Goal: Information Seeking & Learning: Learn about a topic

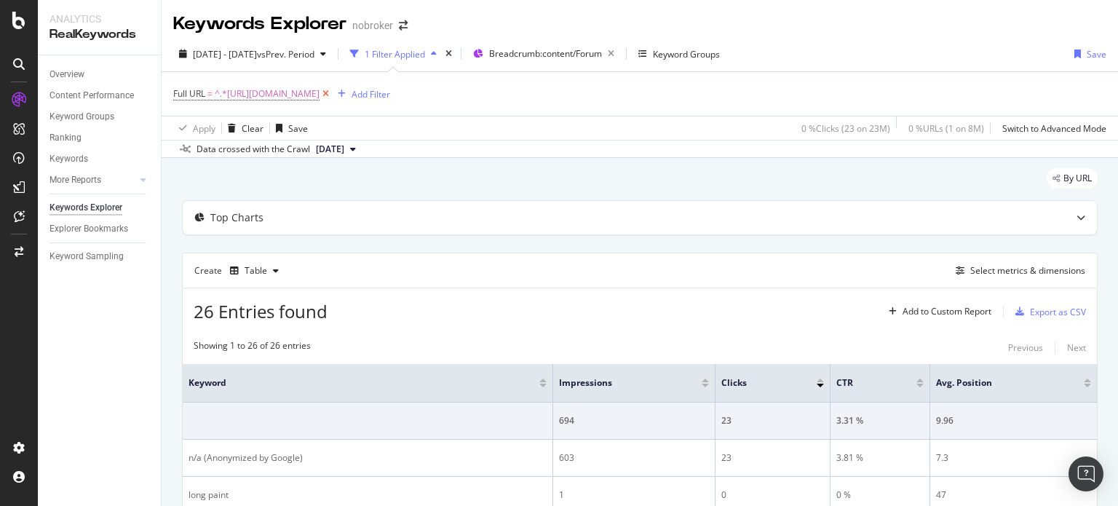
click at [332, 93] on icon at bounding box center [326, 94] width 12 height 15
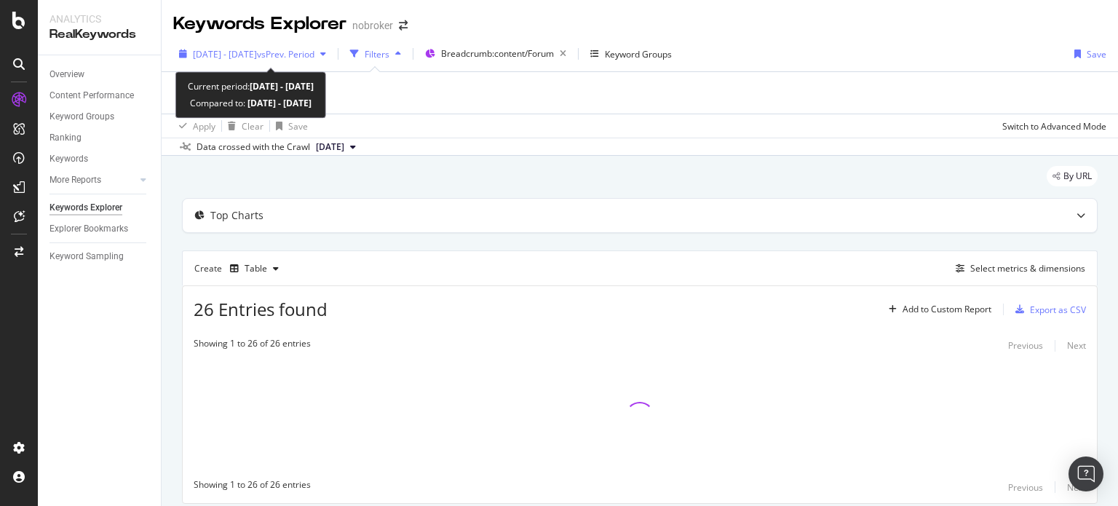
click at [294, 60] on div "[DATE] - [DATE] vs Prev. Period" at bounding box center [254, 54] width 122 height 12
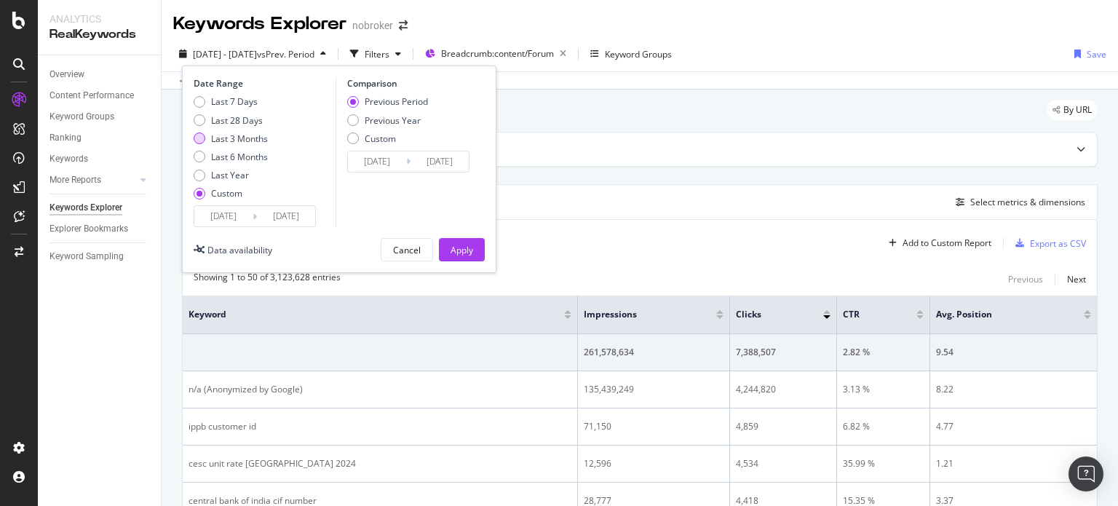
click at [240, 136] on div "Last 3 Months" at bounding box center [239, 138] width 57 height 12
type input "[DATE]"
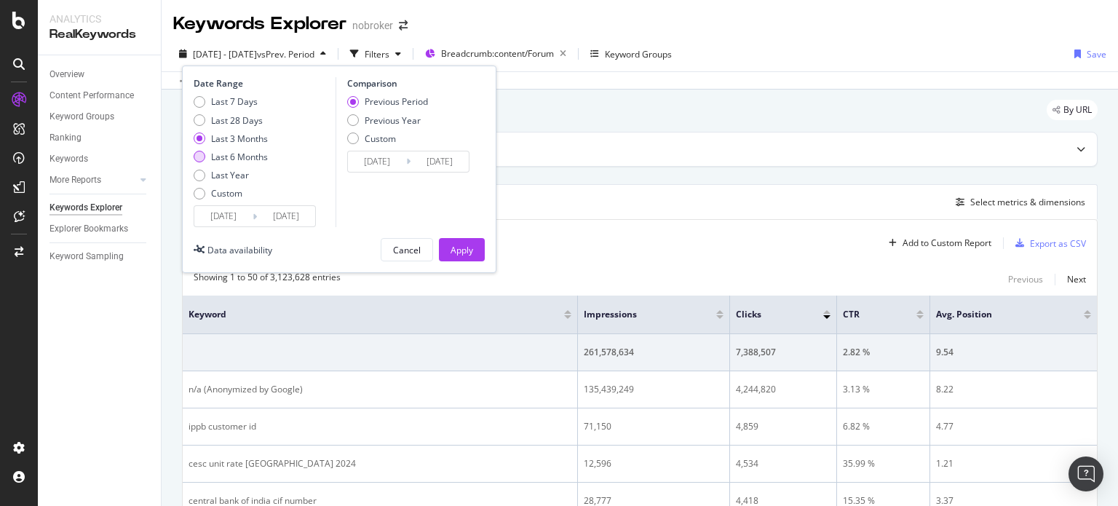
click at [258, 157] on div "Last 6 Months" at bounding box center [239, 157] width 57 height 12
type input "[DATE]"
click at [466, 253] on div "Apply" at bounding box center [462, 250] width 23 height 12
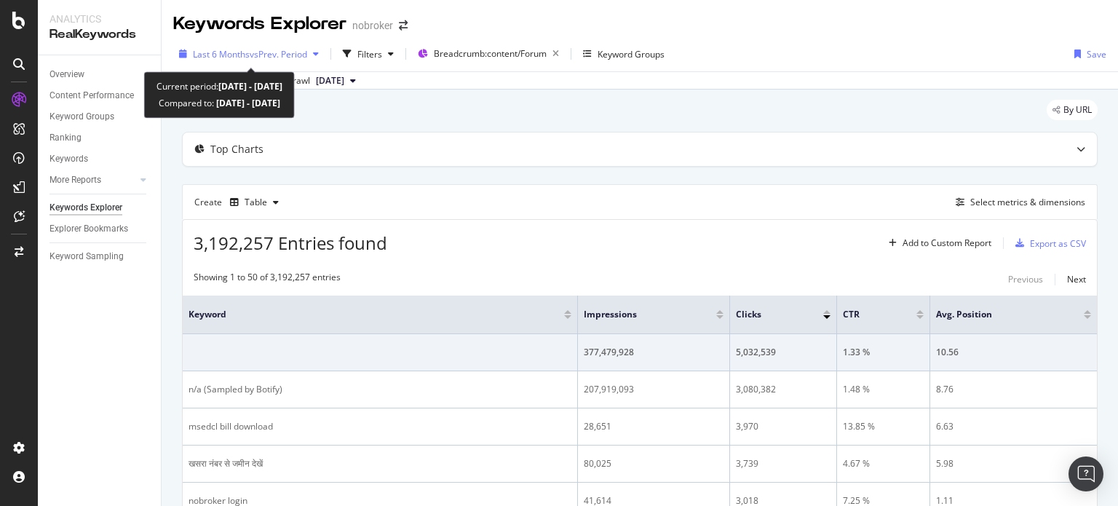
click at [315, 53] on div "button" at bounding box center [315, 53] width 17 height 9
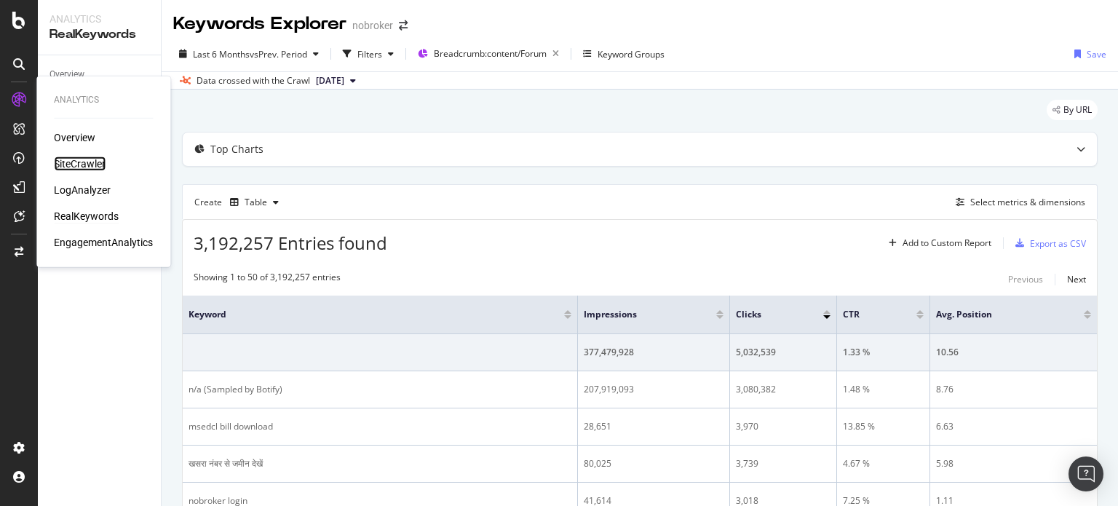
click at [84, 164] on div "SiteCrawler" at bounding box center [80, 164] width 52 height 15
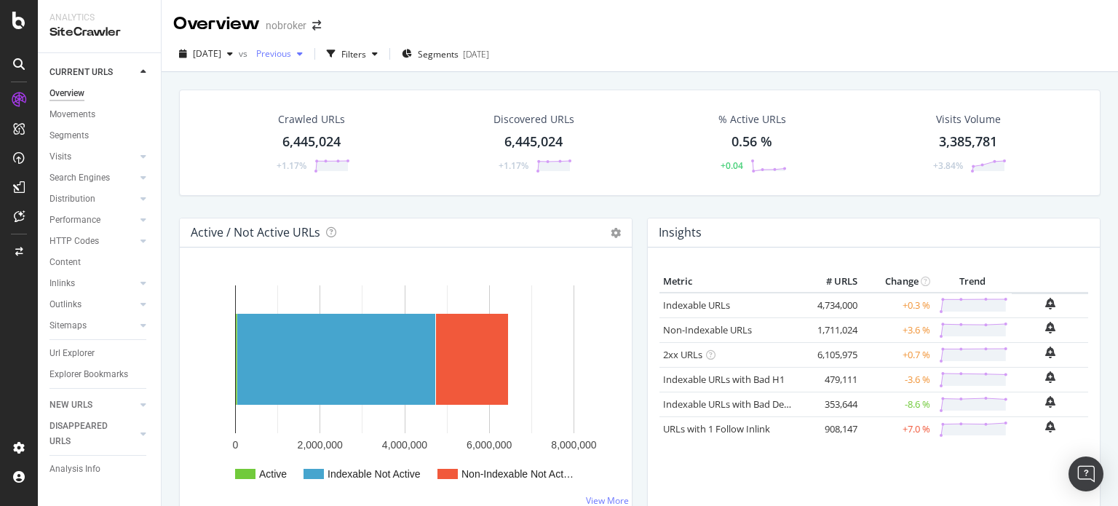
click at [291, 52] on span "Previous" at bounding box center [270, 53] width 41 height 12
click at [403, 14] on div "Overview nobroker" at bounding box center [640, 18] width 956 height 36
click at [445, 45] on div "Segments [DATE]" at bounding box center [445, 54] width 87 height 22
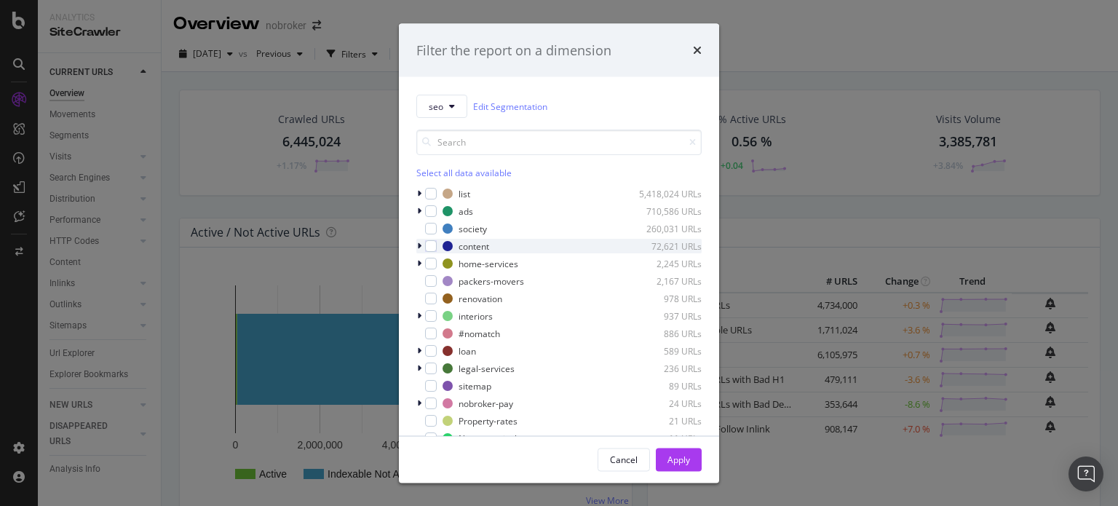
click at [418, 245] on icon "modal" at bounding box center [419, 246] width 4 height 9
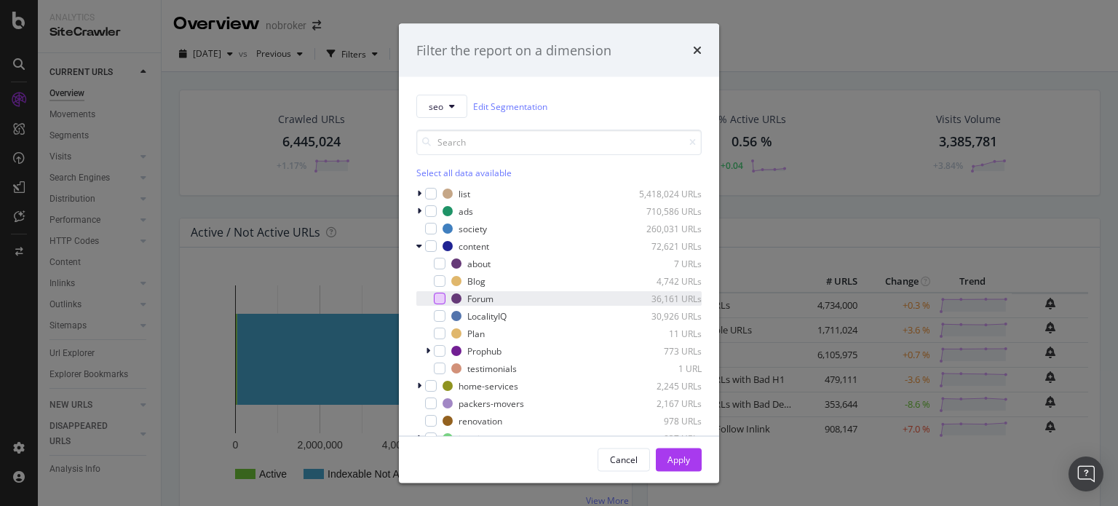
click at [441, 302] on div "modal" at bounding box center [440, 299] width 12 height 12
click at [678, 465] on div "Apply" at bounding box center [679, 459] width 23 height 12
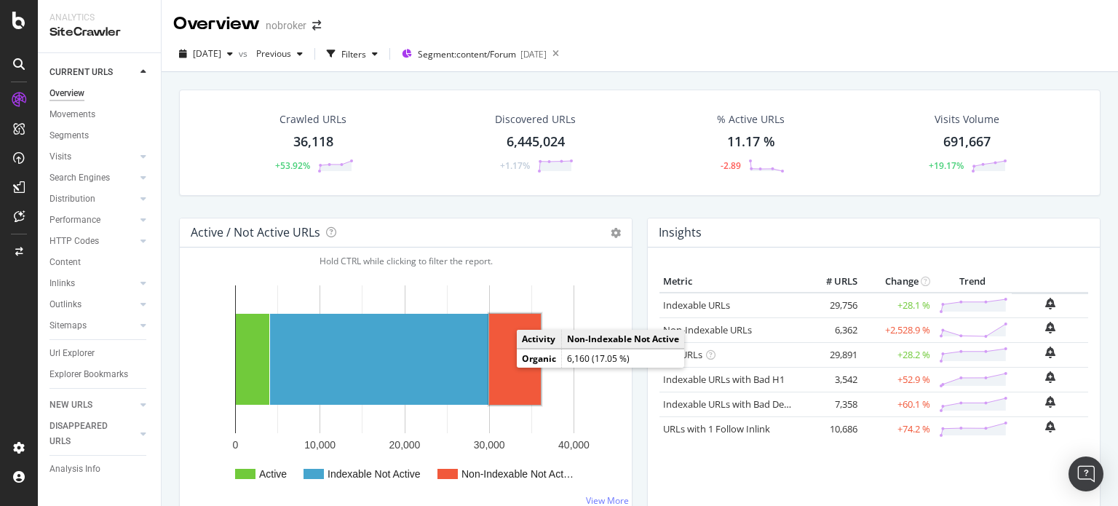
click at [521, 369] on rect "A chart." at bounding box center [515, 359] width 52 height 91
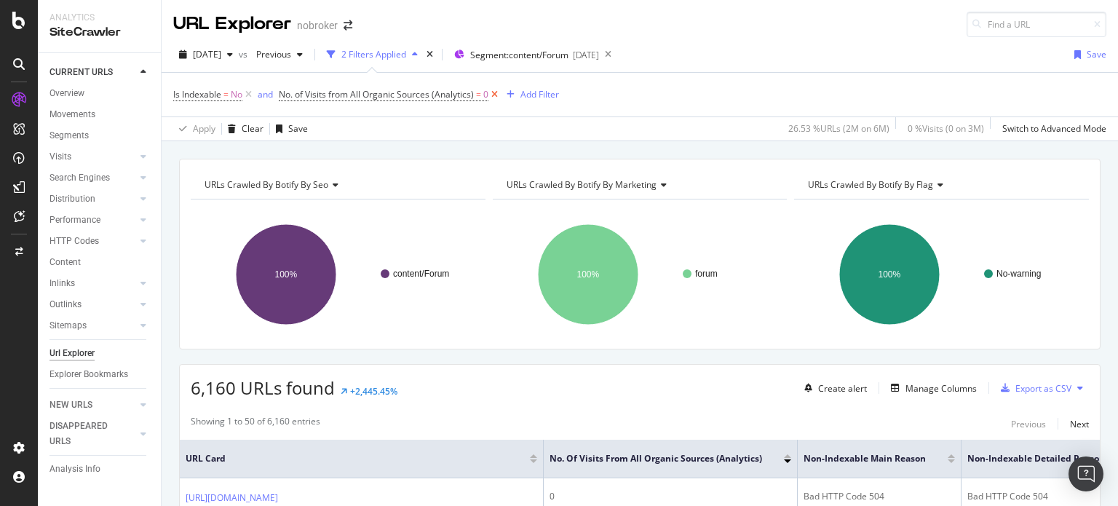
click at [495, 95] on icon at bounding box center [494, 94] width 12 height 15
